Goal: Navigation & Orientation: Find specific page/section

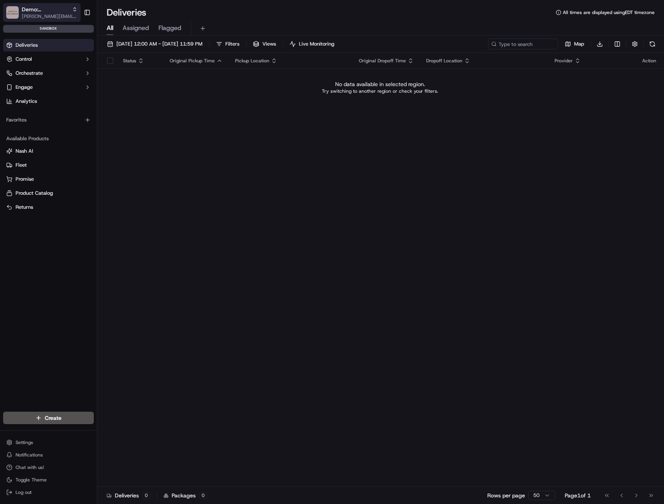
click at [27, 20] on button "Demo: Kelsey [EMAIL_ADDRESS][DOMAIN_NAME]" at bounding box center [41, 12] width 77 height 19
type input "tamer"
click at [146, 42] on div "Demo: Tamer" at bounding box center [140, 41] width 113 height 16
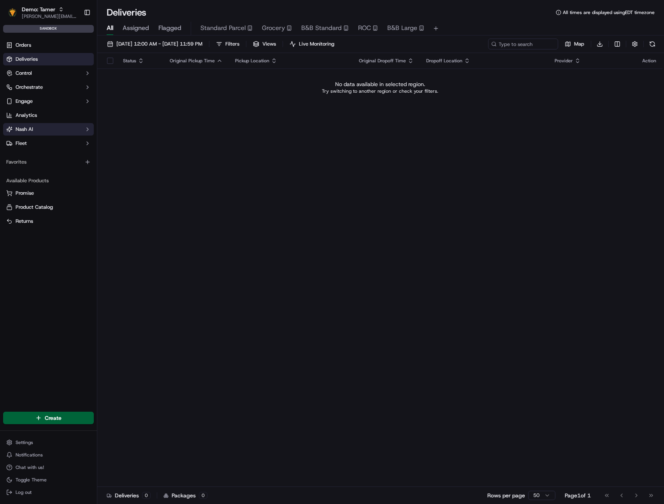
click at [76, 131] on button "Nash AI" at bounding box center [48, 129] width 91 height 12
click at [47, 143] on link "Dashboard" at bounding box center [48, 141] width 72 height 11
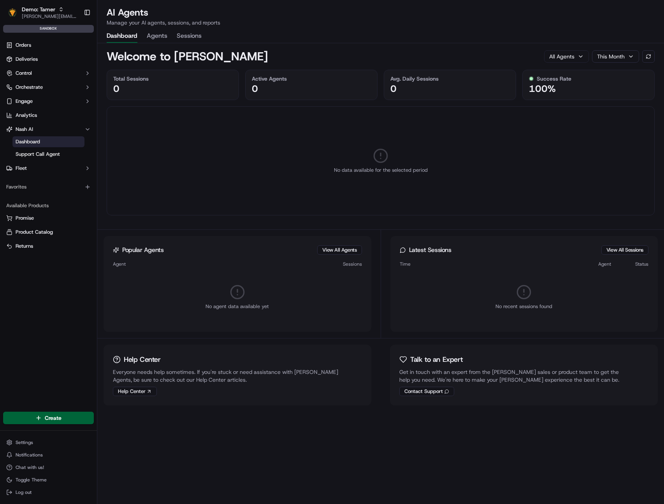
click at [233, 100] on div "Total Sessions 0" at bounding box center [173, 85] width 132 height 30
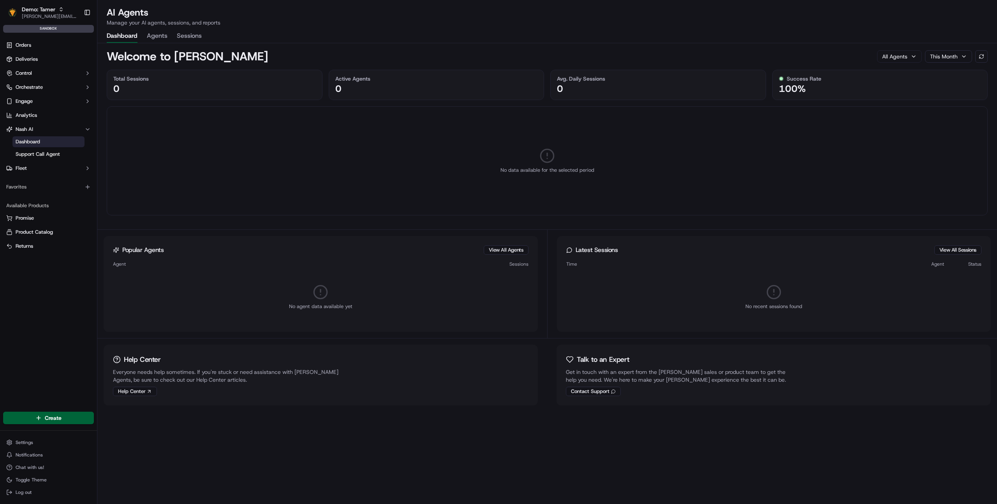
click at [157, 38] on button "Agents" at bounding box center [157, 36] width 21 height 13
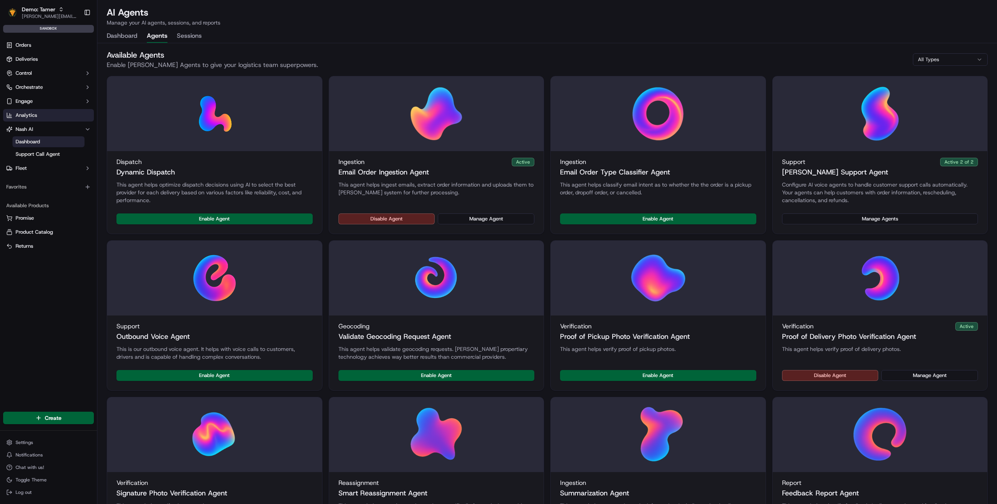
click at [32, 111] on link "Analytics" at bounding box center [48, 115] width 91 height 12
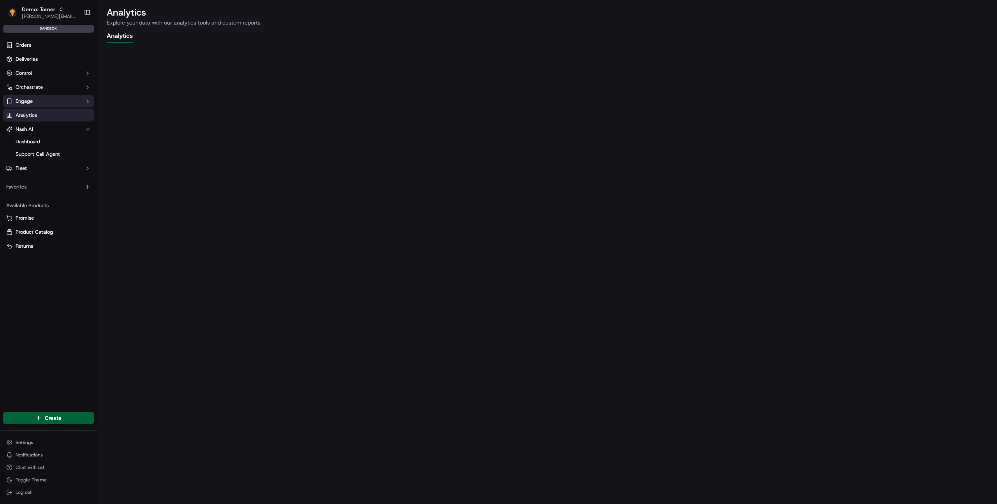
click at [32, 103] on span "Engage" at bounding box center [24, 101] width 17 height 7
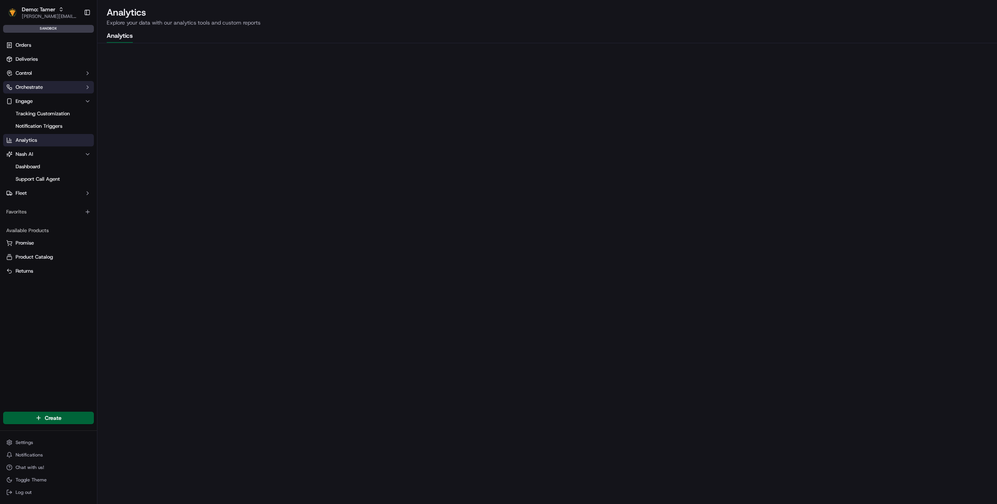
click at [73, 85] on button "Orchestrate" at bounding box center [48, 87] width 91 height 12
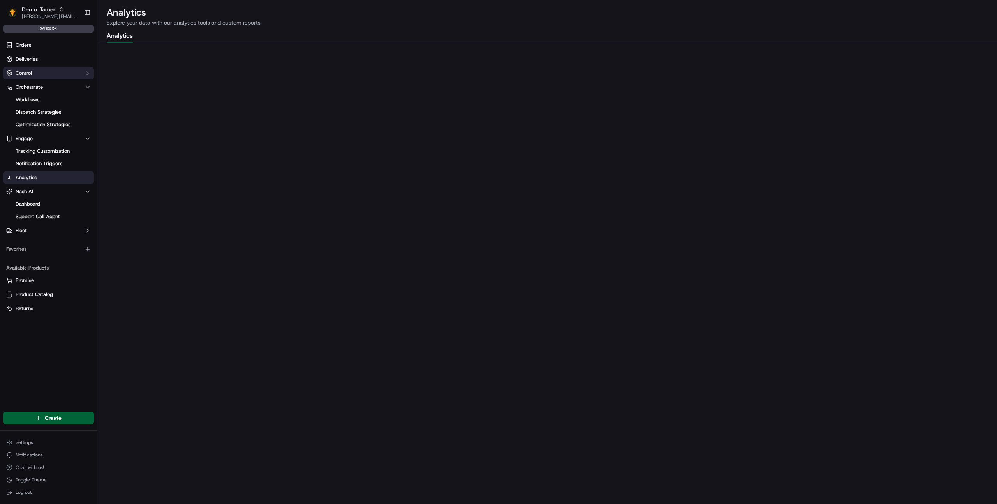
click at [74, 76] on button "Control" at bounding box center [48, 73] width 91 height 12
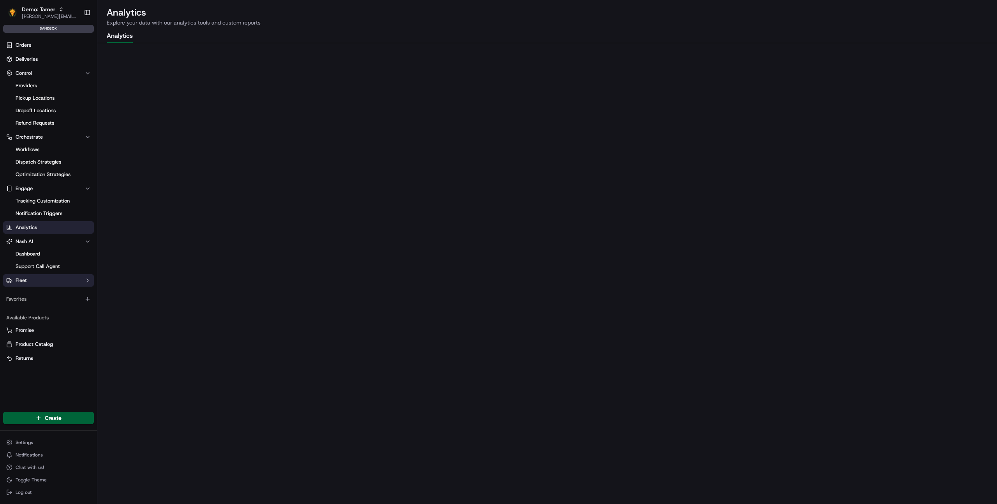
click at [59, 280] on button "Fleet" at bounding box center [48, 280] width 91 height 12
click at [42, 272] on ul "Dashboard Support Call Agent" at bounding box center [49, 260] width 80 height 25
click at [37, 239] on button "Nash AI" at bounding box center [48, 241] width 91 height 12
click at [67, 4] on button "Demo: Tamer [EMAIL_ADDRESS][DOMAIN_NAME]" at bounding box center [41, 12] width 77 height 19
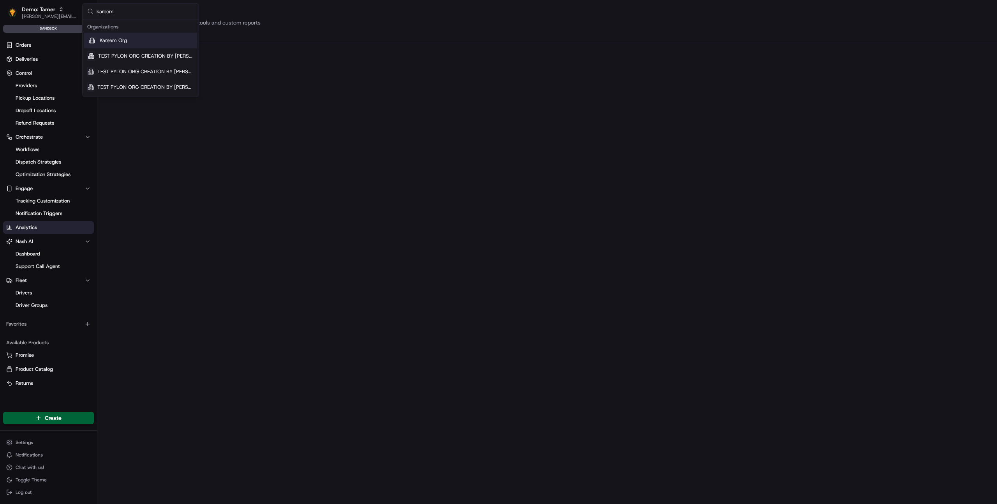
type input "kareem"
click at [123, 44] on div "Kareem Org" at bounding box center [140, 41] width 113 height 16
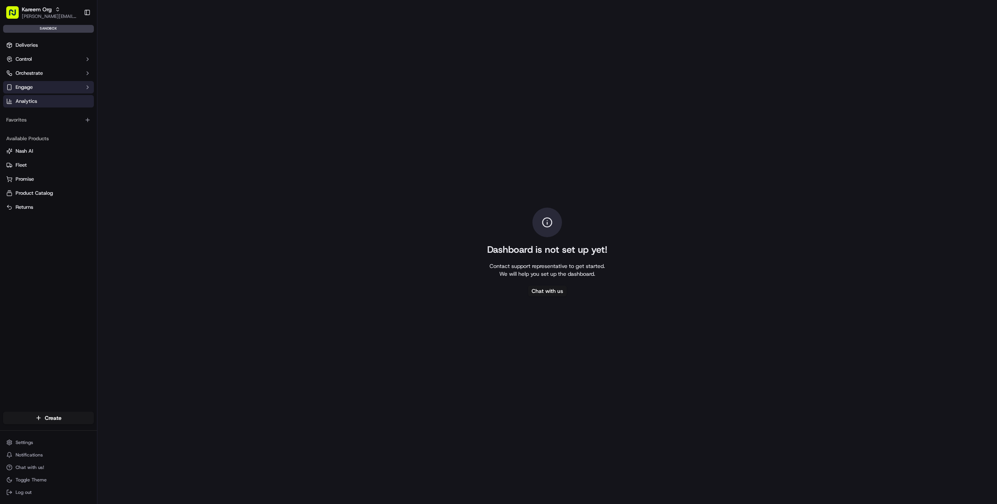
click at [62, 87] on button "Engage" at bounding box center [48, 87] width 91 height 12
click at [58, 98] on span "Tracking Customization" at bounding box center [43, 99] width 54 height 7
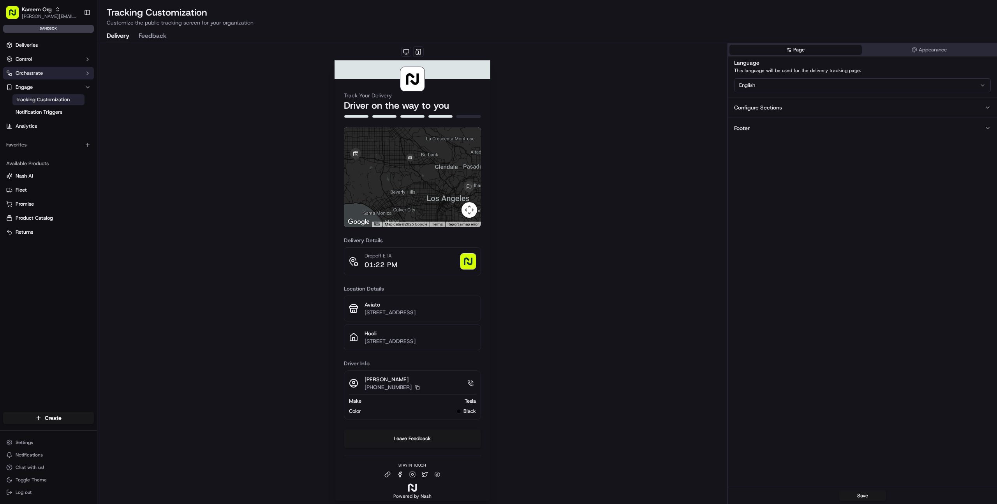
click at [55, 74] on button "Orchestrate" at bounding box center [48, 73] width 91 height 12
click at [44, 94] on link "Dispatch Strategies" at bounding box center [48, 98] width 72 height 11
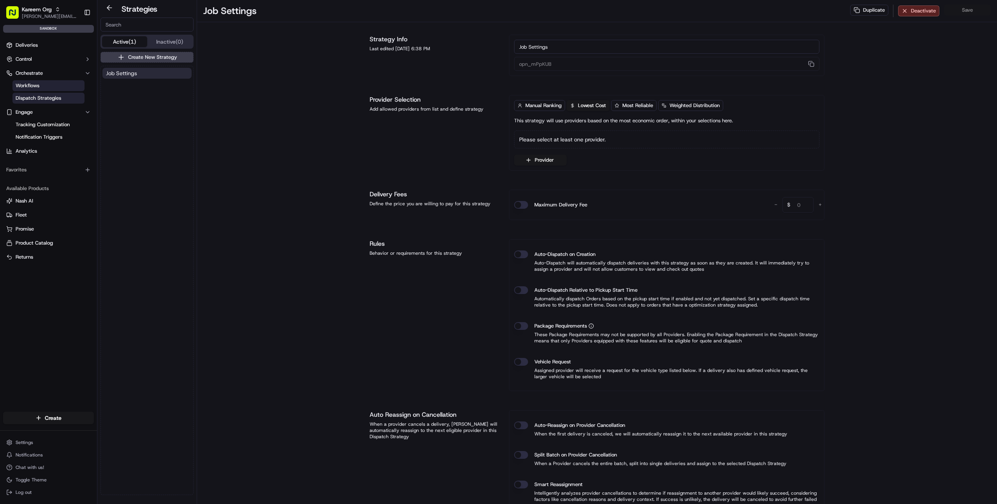
click at [39, 88] on span "Workflows" at bounding box center [28, 85] width 24 height 7
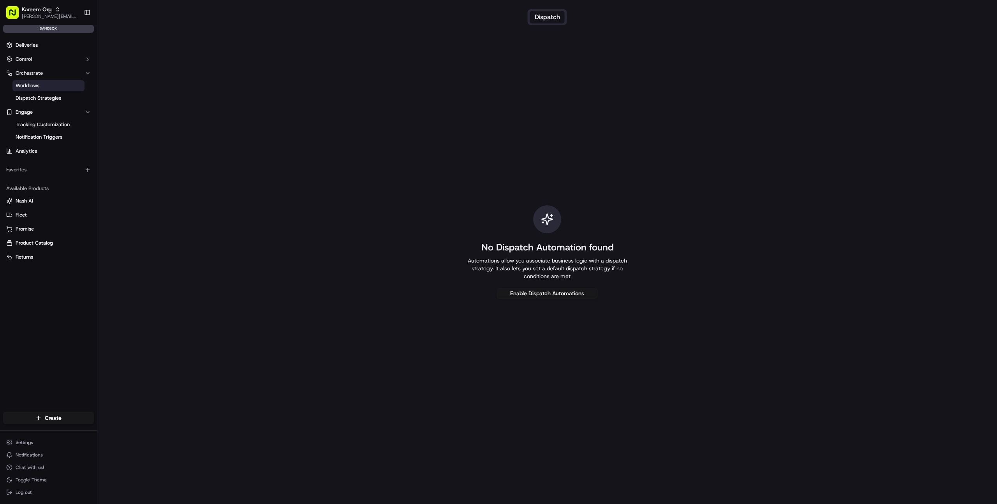
click at [39, 88] on span "Workflows" at bounding box center [28, 85] width 24 height 7
click at [45, 12] on span "Kareem Org" at bounding box center [37, 9] width 30 height 8
type input "tamer"
click at [160, 43] on div "Demo: Tamer" at bounding box center [140, 41] width 113 height 16
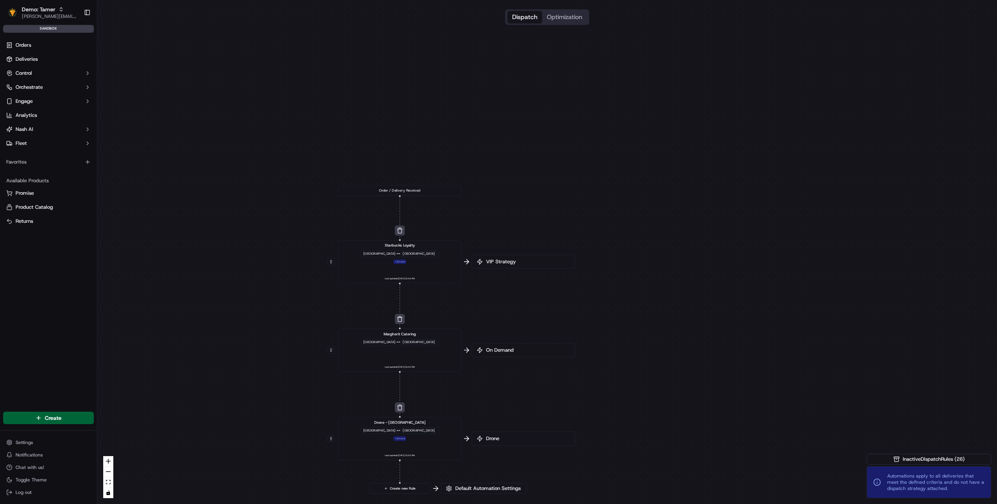
drag, startPoint x: 278, startPoint y: 120, endPoint x: 157, endPoint y: 214, distance: 153.1
click at [157, 214] on div "0 0 0 0 Order / Delivery Received Starbucks Loyalty Pickup City == [GEOGRAPHIC_…" at bounding box center [547, 252] width 900 height 504
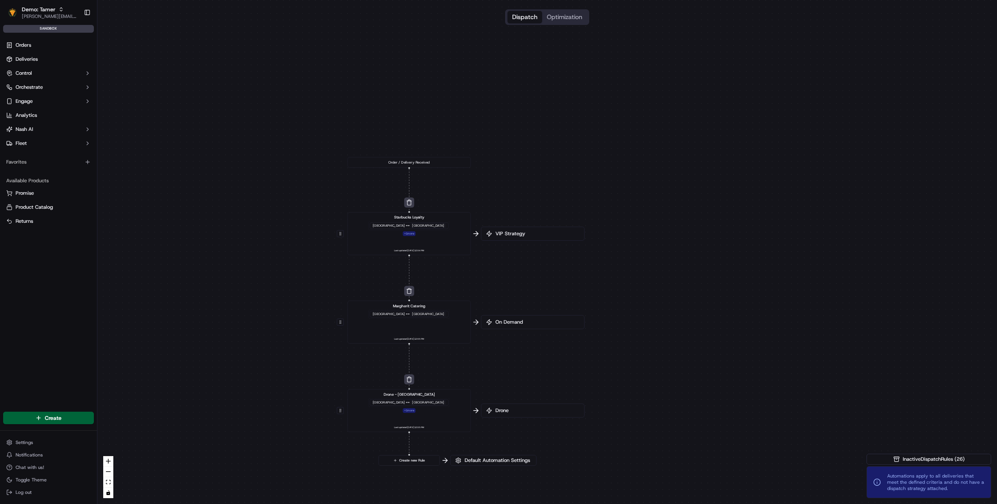
drag, startPoint x: 298, startPoint y: 253, endPoint x: 310, endPoint y: 220, distance: 34.7
click at [310, 220] on div "0 0 0 0 Order / Delivery Received Starbucks Loyalty Pickup City == [GEOGRAPHIC_…" at bounding box center [547, 252] width 900 height 504
click at [44, 210] on span "Product Catalog" at bounding box center [34, 207] width 37 height 7
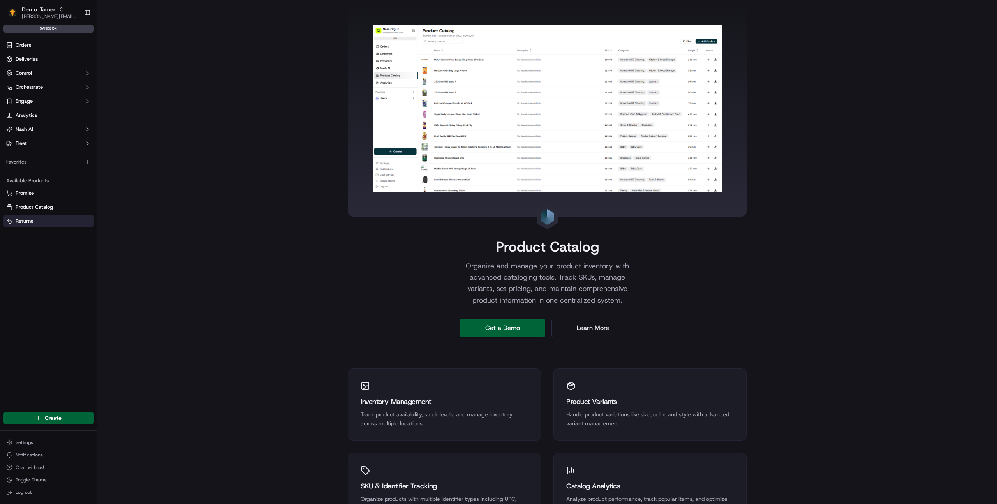
click at [24, 222] on span "Returns" at bounding box center [25, 221] width 18 height 7
